Goal: Check status: Check status

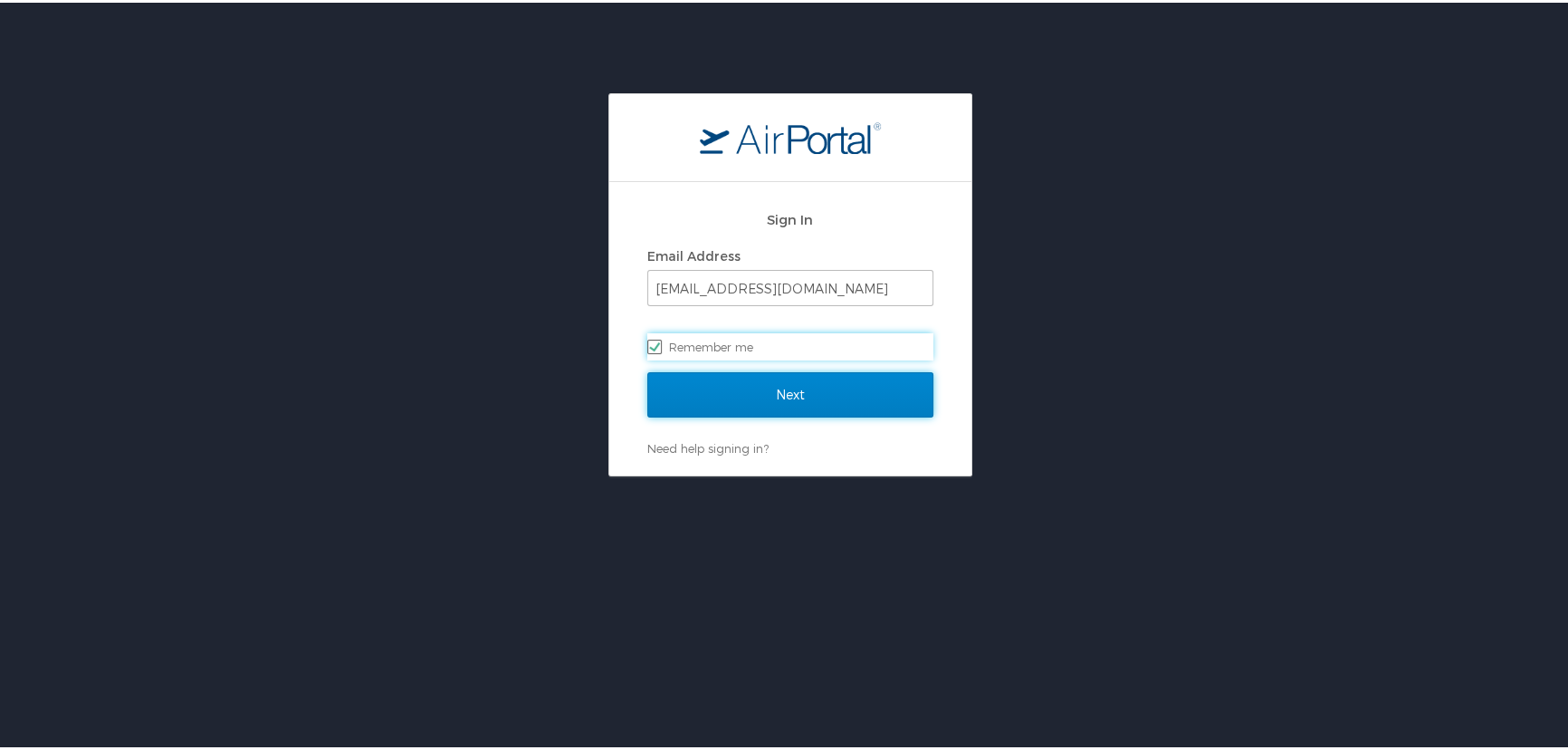
click at [756, 404] on input "Next" at bounding box center [790, 392] width 286 height 45
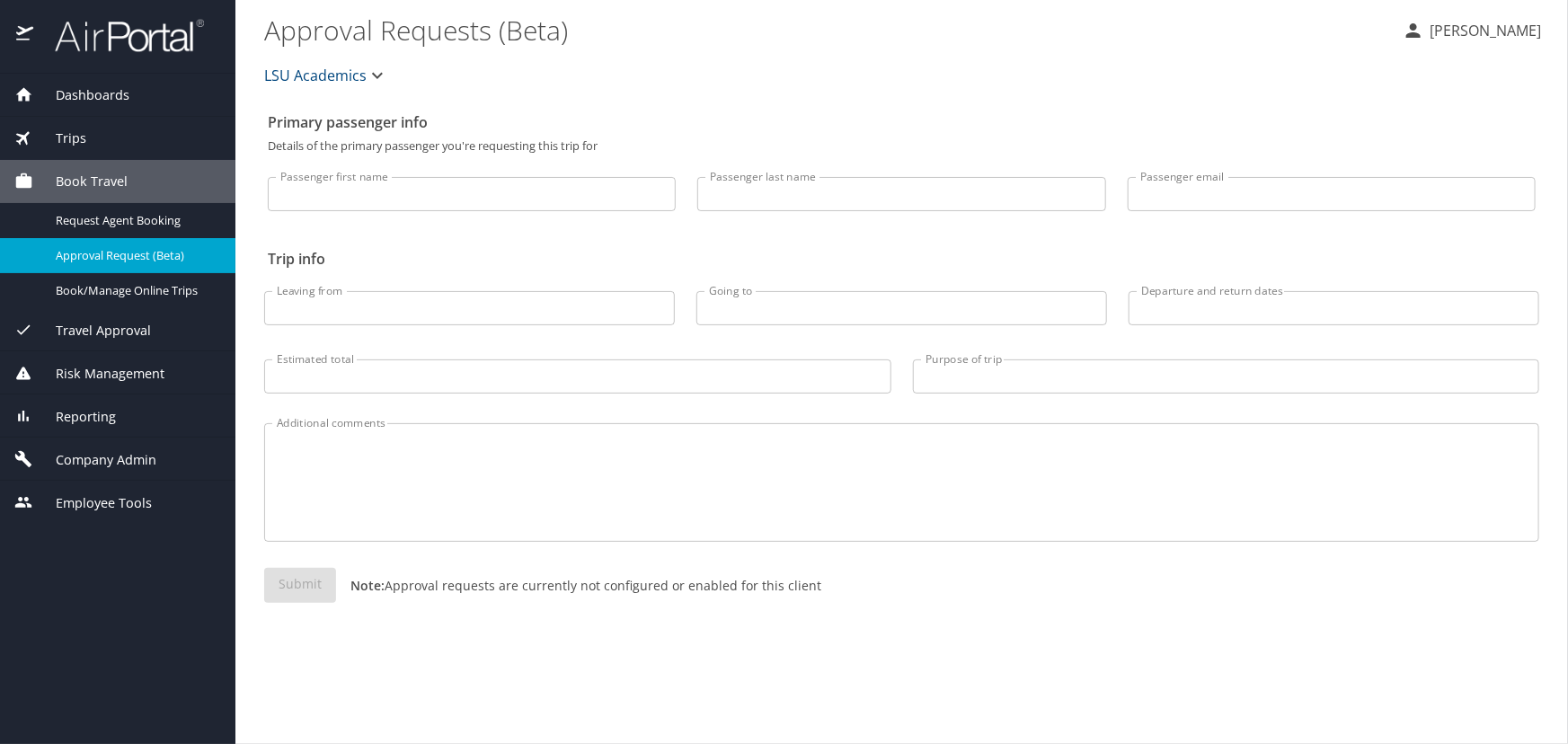
click at [135, 142] on div "Trips" at bounding box center [117, 138] width 207 height 20
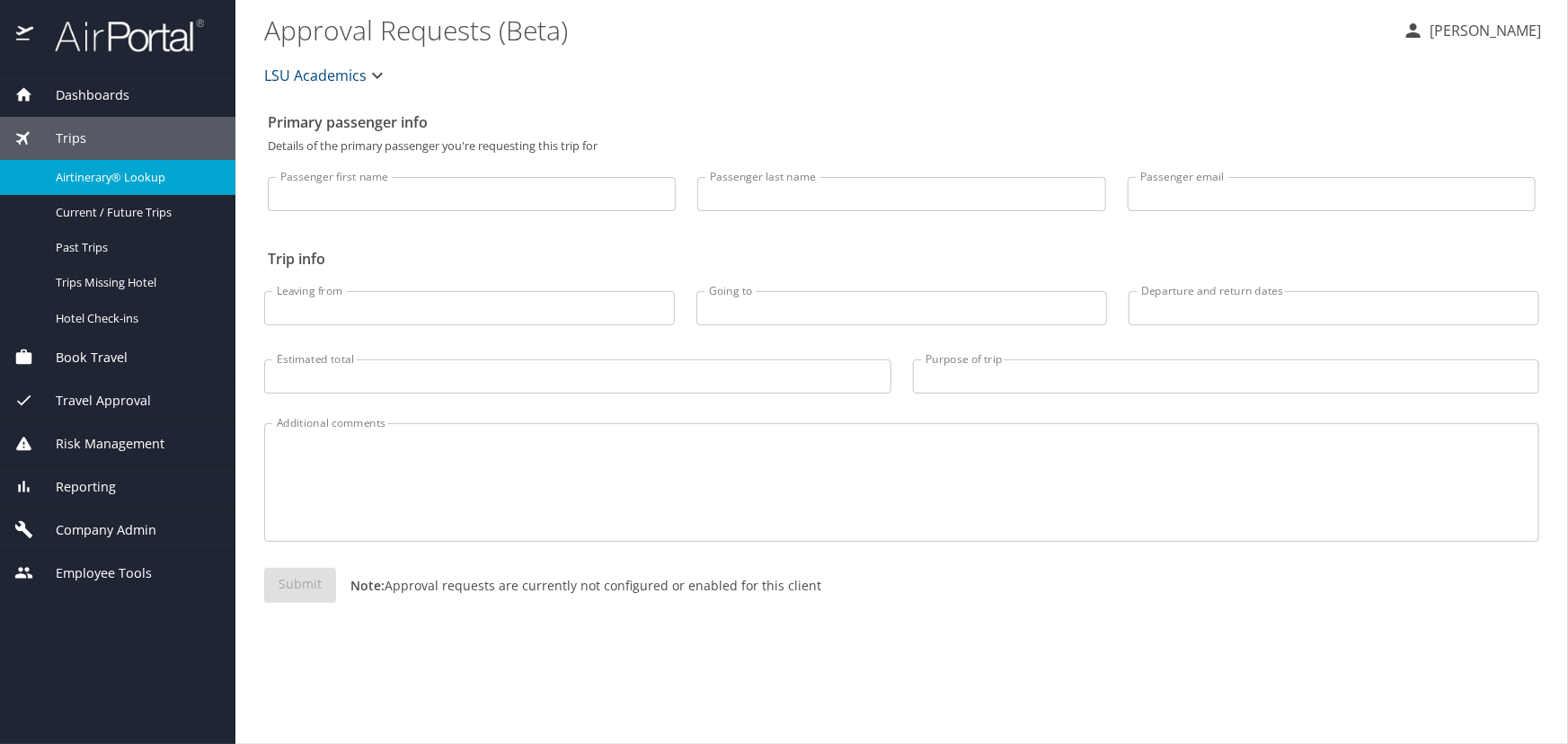
click at [167, 193] on link "Airtinerary® Lookup" at bounding box center [117, 178] width 235 height 35
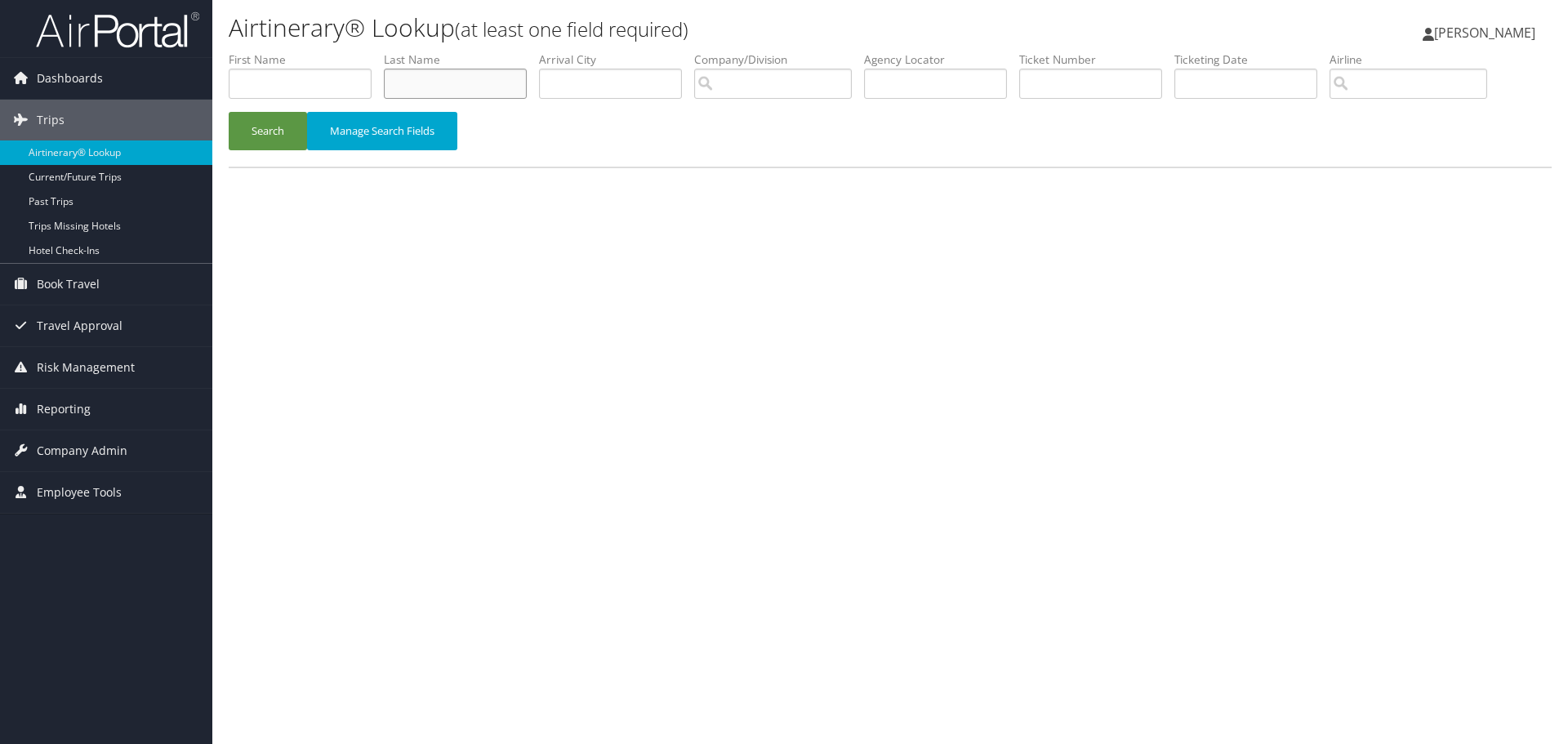
click at [502, 82] on input "text" at bounding box center [455, 84] width 143 height 30
type input "chakraborty"
click at [228, 112] on button "Search" at bounding box center [267, 130] width 79 height 38
